Goal: Information Seeking & Learning: Find specific fact

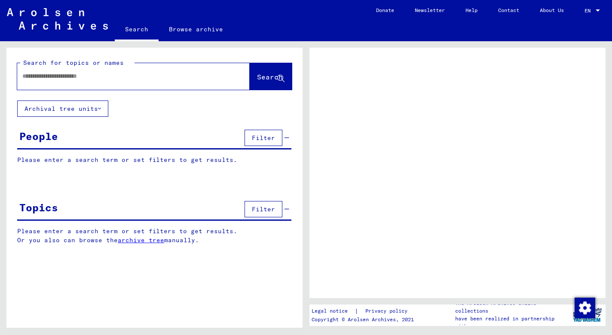
click at [138, 80] on input "text" at bounding box center [125, 76] width 207 height 9
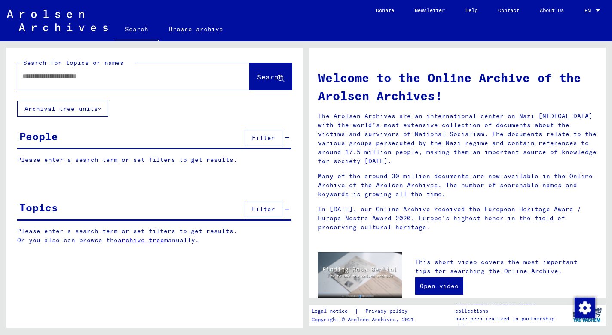
click at [138, 80] on input "text" at bounding box center [123, 76] width 202 height 9
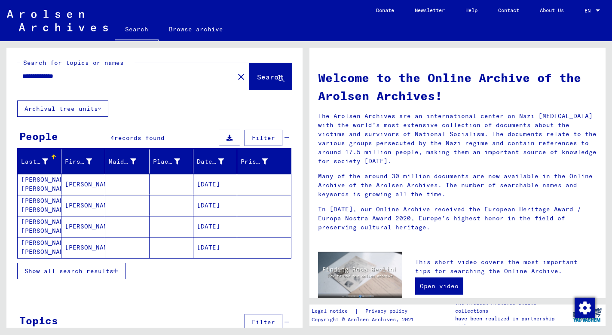
click at [76, 184] on mat-cell "[PERSON_NAME]" at bounding box center [83, 184] width 44 height 21
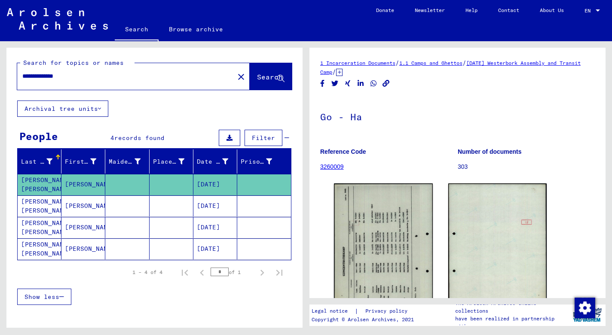
click at [75, 227] on mat-cell "[PERSON_NAME]" at bounding box center [83, 227] width 44 height 21
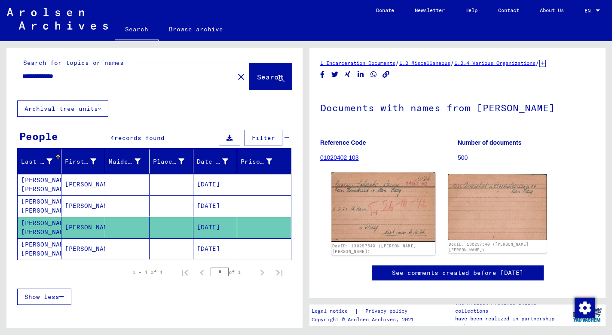
click at [400, 207] on img at bounding box center [384, 208] width 104 height 70
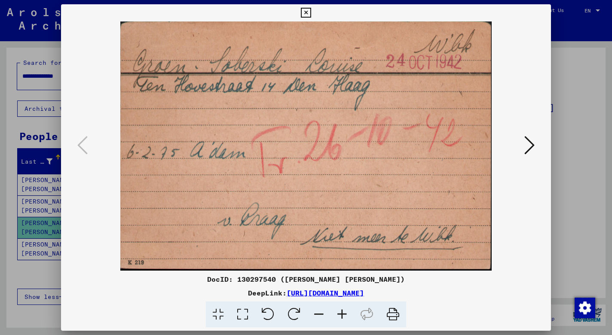
click at [528, 147] on icon at bounding box center [530, 145] width 10 height 21
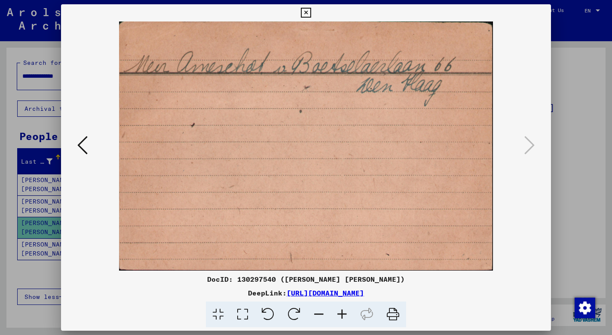
click at [311, 12] on icon at bounding box center [306, 13] width 10 height 10
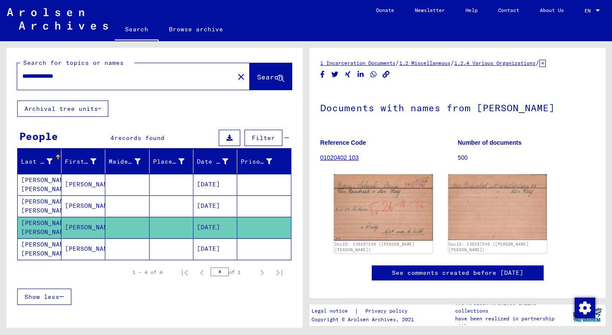
click at [79, 250] on mat-cell "[PERSON_NAME]" at bounding box center [83, 249] width 44 height 21
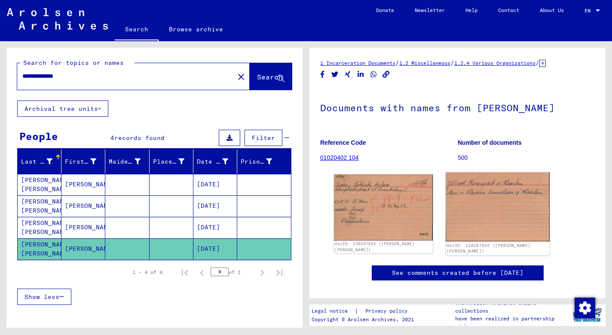
click at [477, 211] on img at bounding box center [498, 207] width 104 height 69
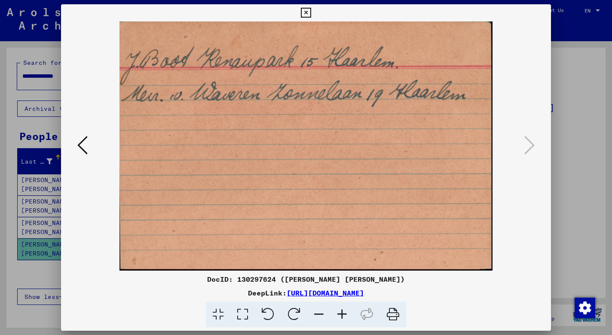
click at [311, 14] on icon at bounding box center [306, 13] width 10 height 10
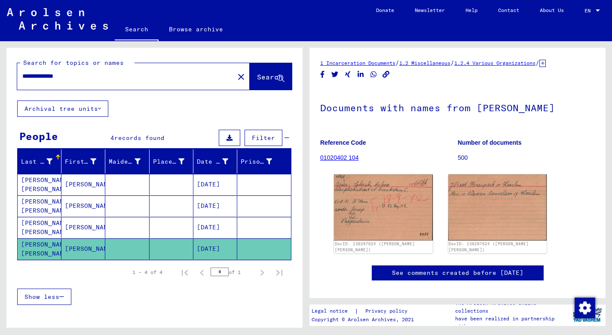
drag, startPoint x: 80, startPoint y: 76, endPoint x: -3, endPoint y: 74, distance: 83.4
click at [0, 74] on html "**********" at bounding box center [306, 167] width 612 height 335
click at [122, 77] on input "**********" at bounding box center [125, 76] width 207 height 9
type input "**********"
click at [270, 77] on span "Search" at bounding box center [270, 77] width 26 height 9
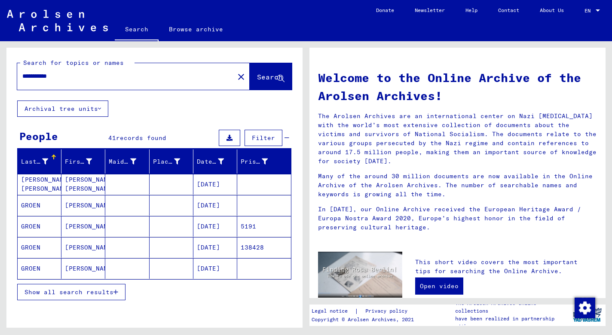
click at [100, 292] on span "Show all search results" at bounding box center [69, 293] width 89 height 8
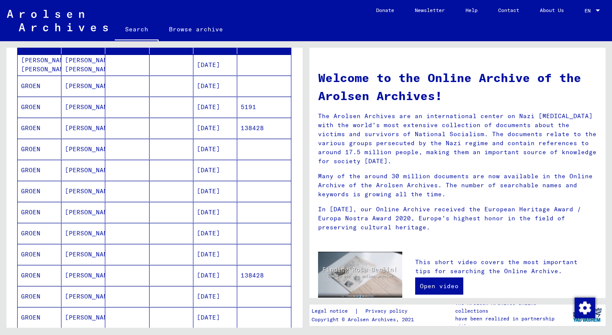
scroll to position [121, 0]
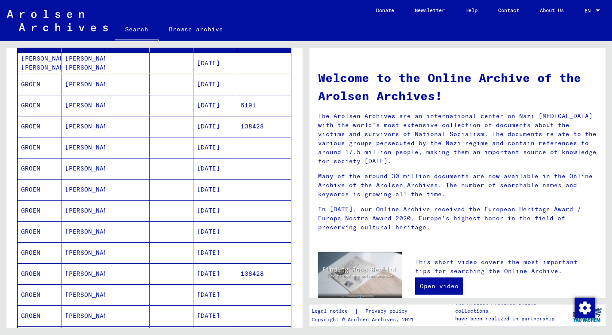
click at [81, 234] on mat-cell "[PERSON_NAME]" at bounding box center [83, 231] width 44 height 21
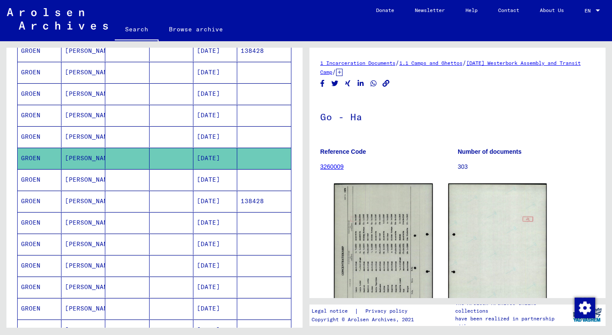
scroll to position [200, 0]
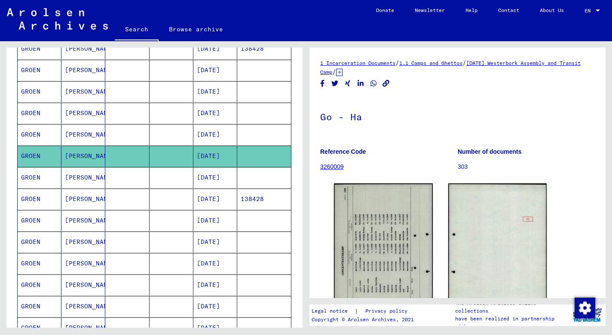
click at [87, 268] on mat-cell "[PERSON_NAME]" at bounding box center [83, 263] width 44 height 21
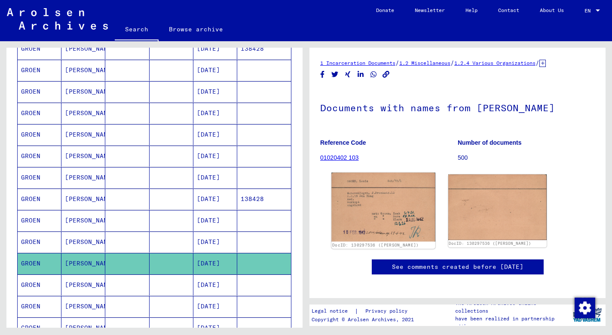
click at [380, 216] on img at bounding box center [384, 207] width 104 height 69
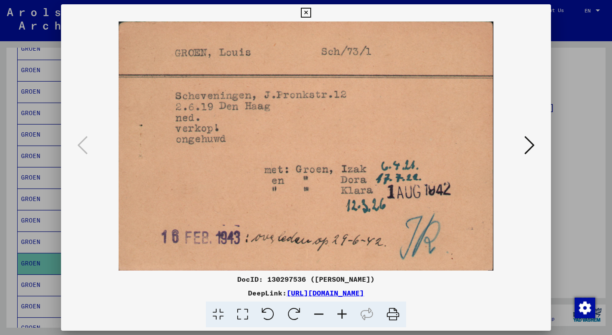
click at [311, 13] on icon at bounding box center [306, 13] width 10 height 10
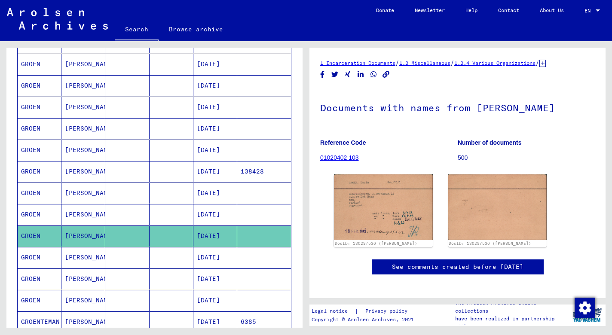
scroll to position [242, 0]
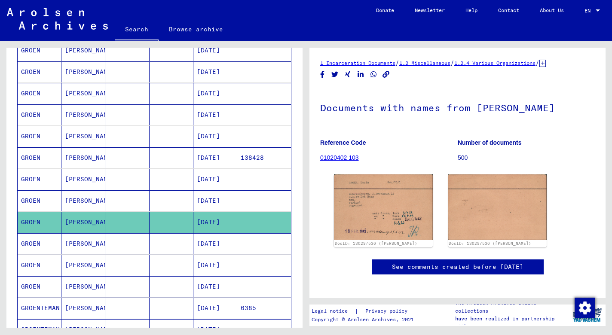
click at [155, 263] on mat-cell at bounding box center [172, 265] width 44 height 21
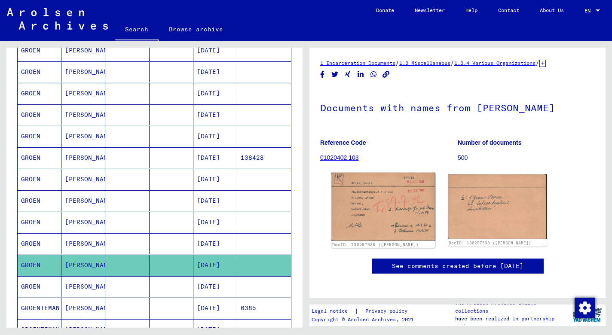
click at [355, 211] on img at bounding box center [384, 207] width 104 height 68
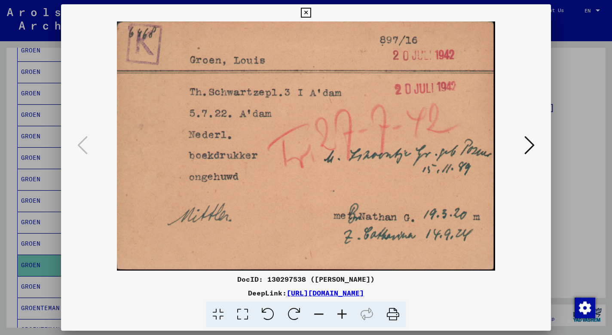
click at [311, 9] on icon at bounding box center [306, 13] width 10 height 10
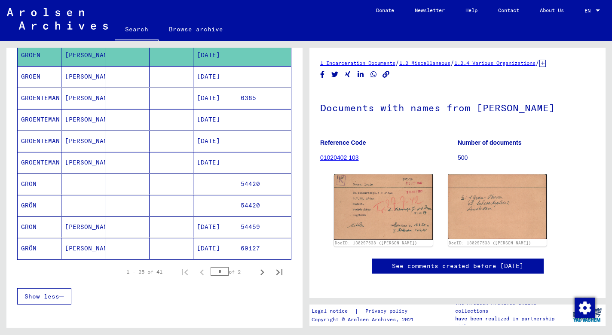
scroll to position [459, 0]
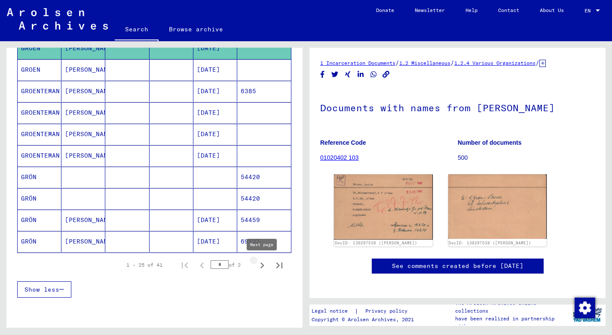
click at [260, 263] on icon "Next page" at bounding box center [262, 266] width 12 height 12
type input "*"
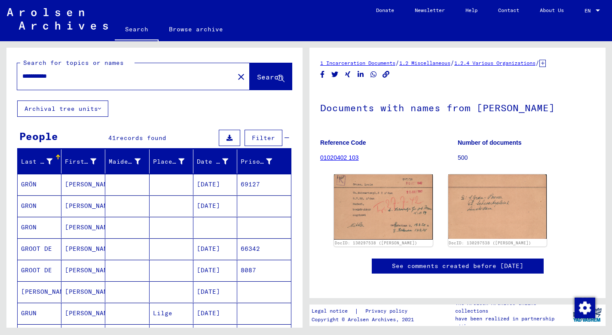
scroll to position [0, 0]
drag, startPoint x: 44, startPoint y: 78, endPoint x: -3, endPoint y: 68, distance: 47.9
click at [0, 68] on html "**********" at bounding box center [306, 167] width 612 height 335
click at [47, 76] on input "*****" at bounding box center [125, 76] width 207 height 9
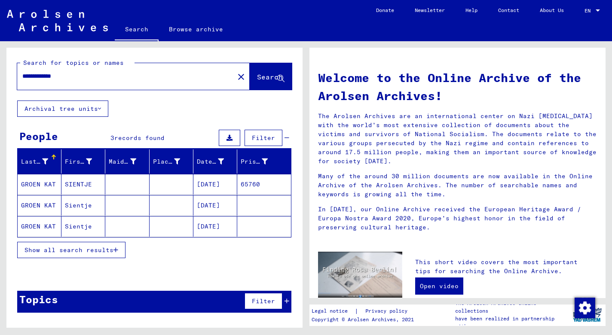
type input "**********"
click at [33, 183] on mat-cell "GROEN KAT" at bounding box center [40, 184] width 44 height 21
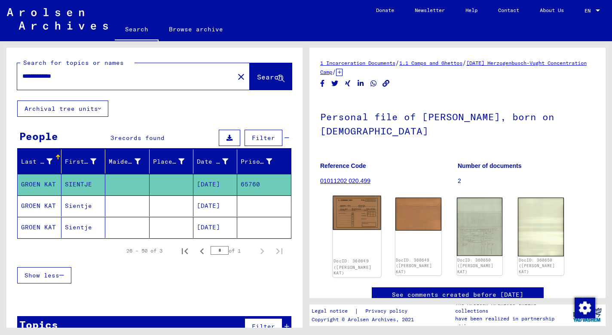
click at [353, 213] on img at bounding box center [357, 213] width 48 height 34
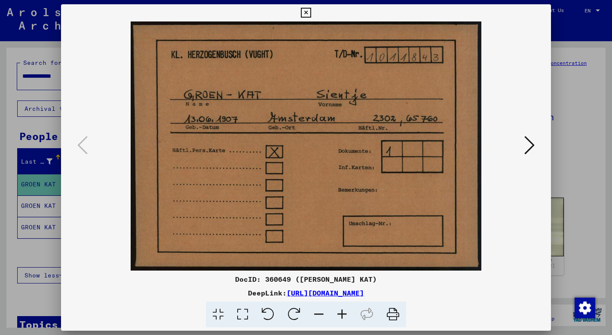
click at [532, 146] on icon at bounding box center [530, 145] width 10 height 21
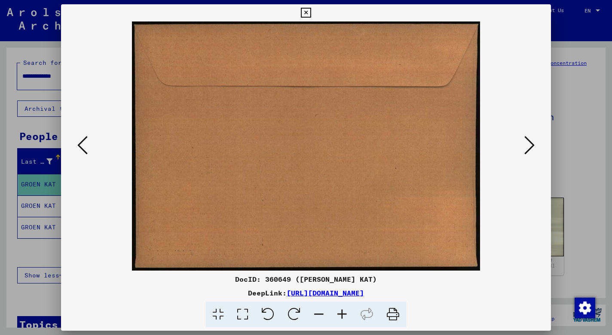
click at [532, 146] on icon at bounding box center [530, 145] width 10 height 21
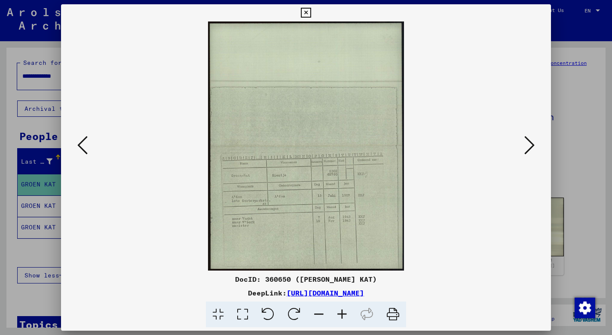
click at [532, 146] on icon at bounding box center [530, 145] width 10 height 21
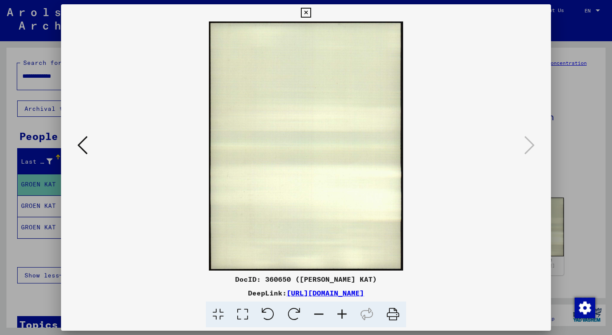
click at [311, 12] on icon at bounding box center [306, 13] width 10 height 10
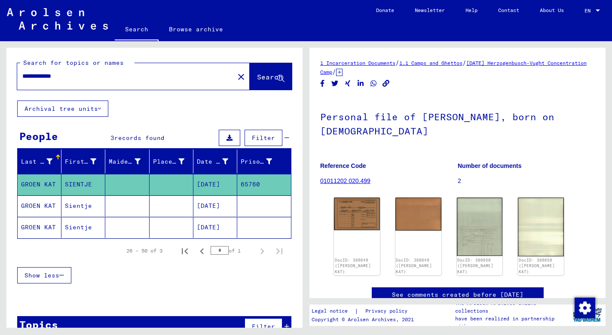
click at [137, 207] on mat-cell at bounding box center [127, 206] width 44 height 21
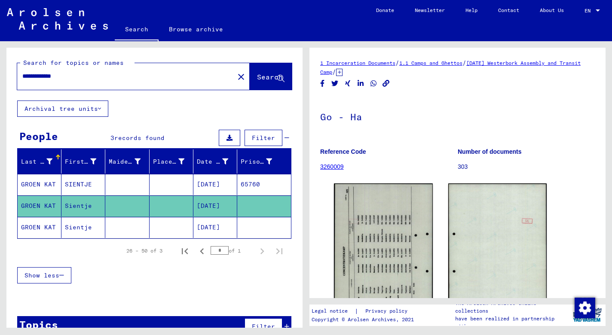
click at [196, 227] on mat-cell "[DATE]" at bounding box center [215, 227] width 44 height 21
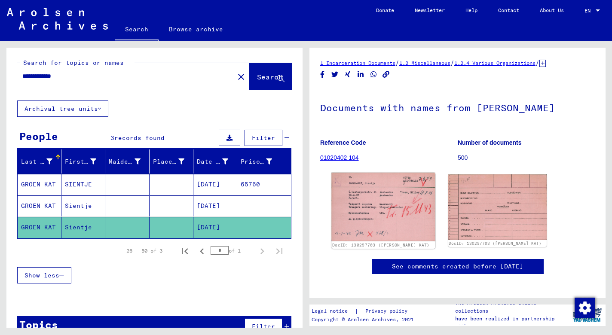
click at [379, 203] on img at bounding box center [384, 207] width 104 height 69
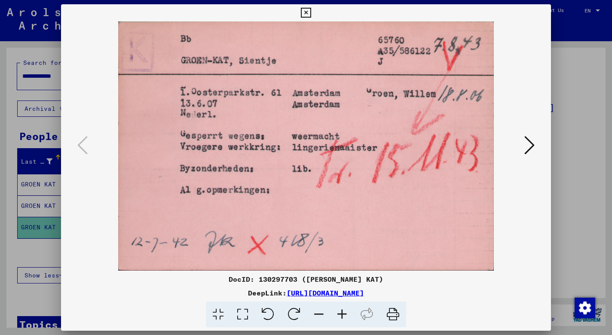
click at [311, 12] on icon at bounding box center [306, 13] width 10 height 10
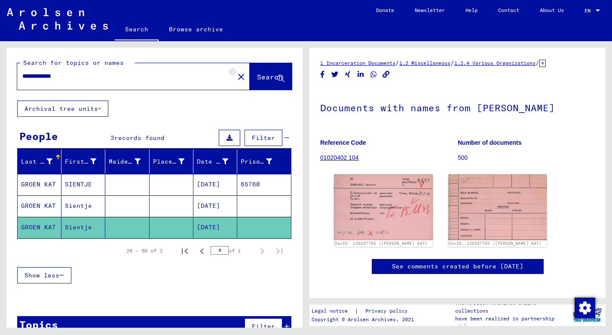
click at [236, 77] on mat-icon "close" at bounding box center [241, 77] width 10 height 10
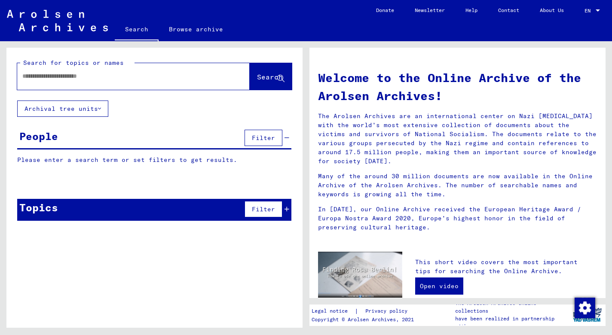
click at [212, 72] on div at bounding box center [133, 76] width 233 height 27
click at [177, 79] on input "text" at bounding box center [123, 76] width 202 height 9
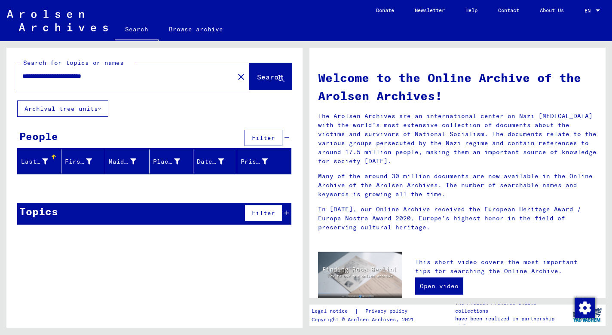
drag, startPoint x: 58, startPoint y: 76, endPoint x: 10, endPoint y: 69, distance: 48.6
click at [10, 69] on div "**********" at bounding box center [154, 74] width 296 height 53
click at [87, 77] on input "**********" at bounding box center [123, 76] width 202 height 9
type input "**********"
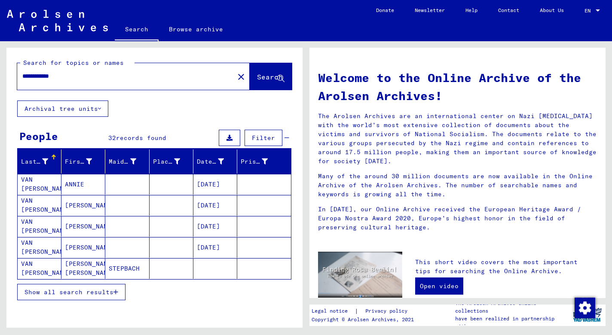
click at [70, 291] on span "Show all search results" at bounding box center [69, 293] width 89 height 8
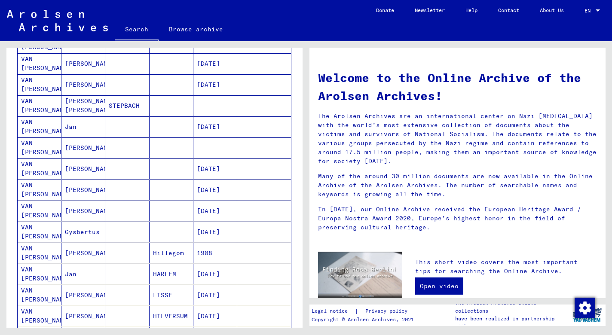
scroll to position [178, 0]
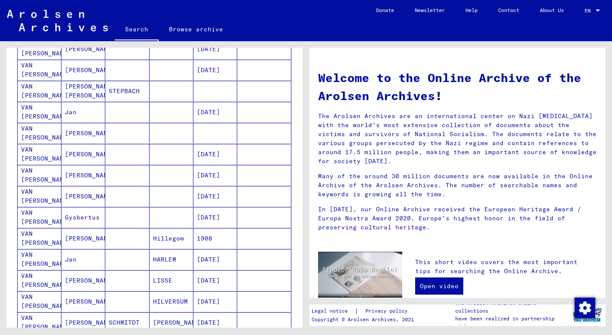
click at [85, 240] on mat-cell "[PERSON_NAME]" at bounding box center [83, 238] width 44 height 21
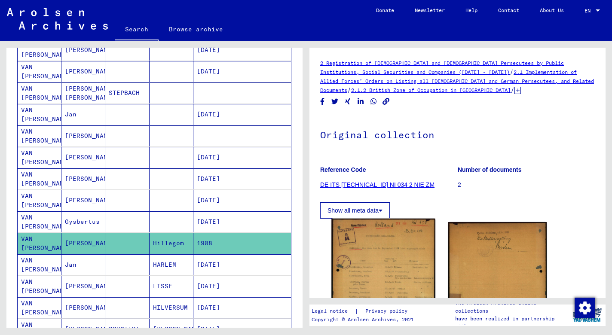
click at [350, 264] on img at bounding box center [384, 289] width 104 height 141
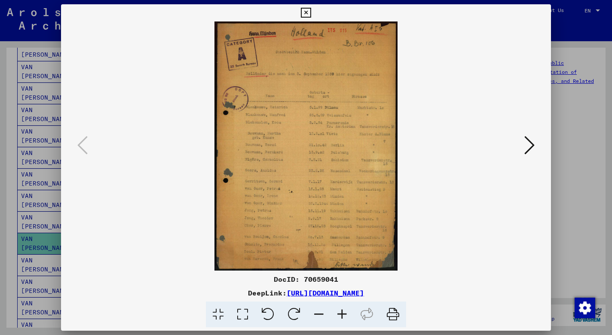
click at [311, 13] on icon at bounding box center [306, 13] width 10 height 10
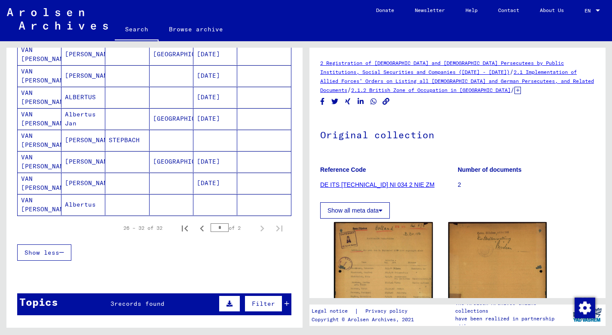
scroll to position [501, 0]
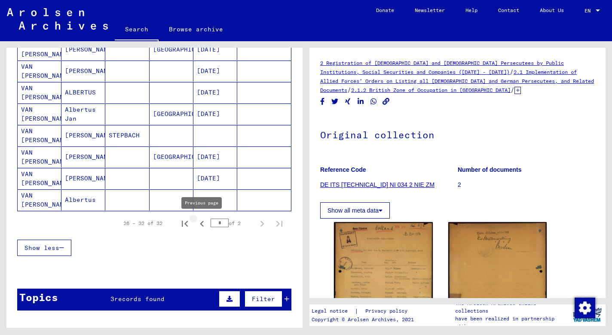
click at [202, 224] on icon "Previous page" at bounding box center [202, 224] width 4 height 6
type input "*"
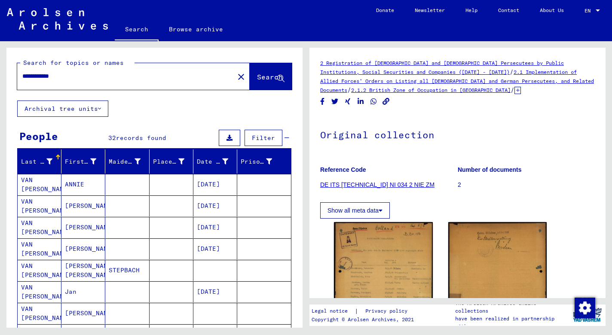
scroll to position [0, 0]
drag, startPoint x: 72, startPoint y: 79, endPoint x: 6, endPoint y: 64, distance: 67.9
click at [6, 64] on div "**********" at bounding box center [153, 184] width 306 height 287
type input "**********"
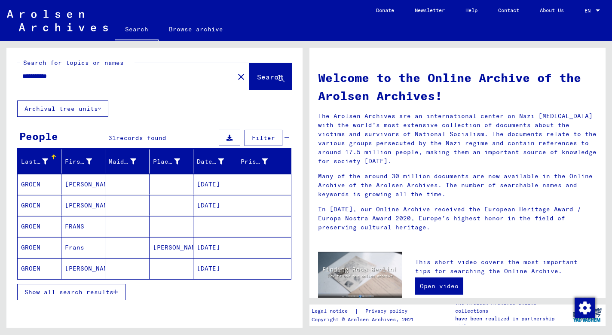
click at [80, 267] on mat-cell "[PERSON_NAME]" at bounding box center [83, 268] width 44 height 21
